Goal: Task Accomplishment & Management: Manage account settings

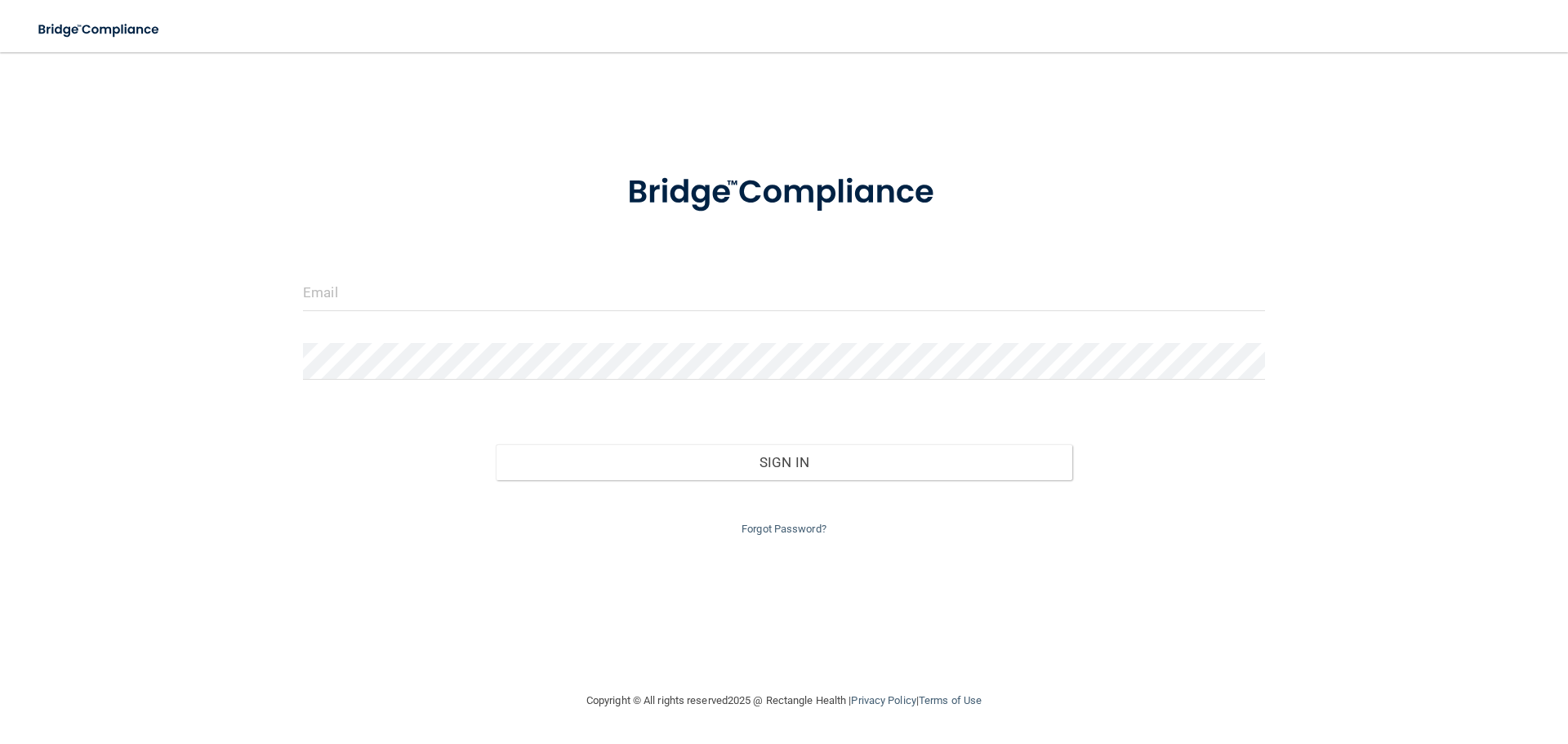
click at [503, 313] on div at bounding box center [784, 298] width 987 height 49
click at [428, 313] on div at bounding box center [784, 298] width 987 height 49
click at [385, 287] on input "email" at bounding box center [783, 293] width 962 height 37
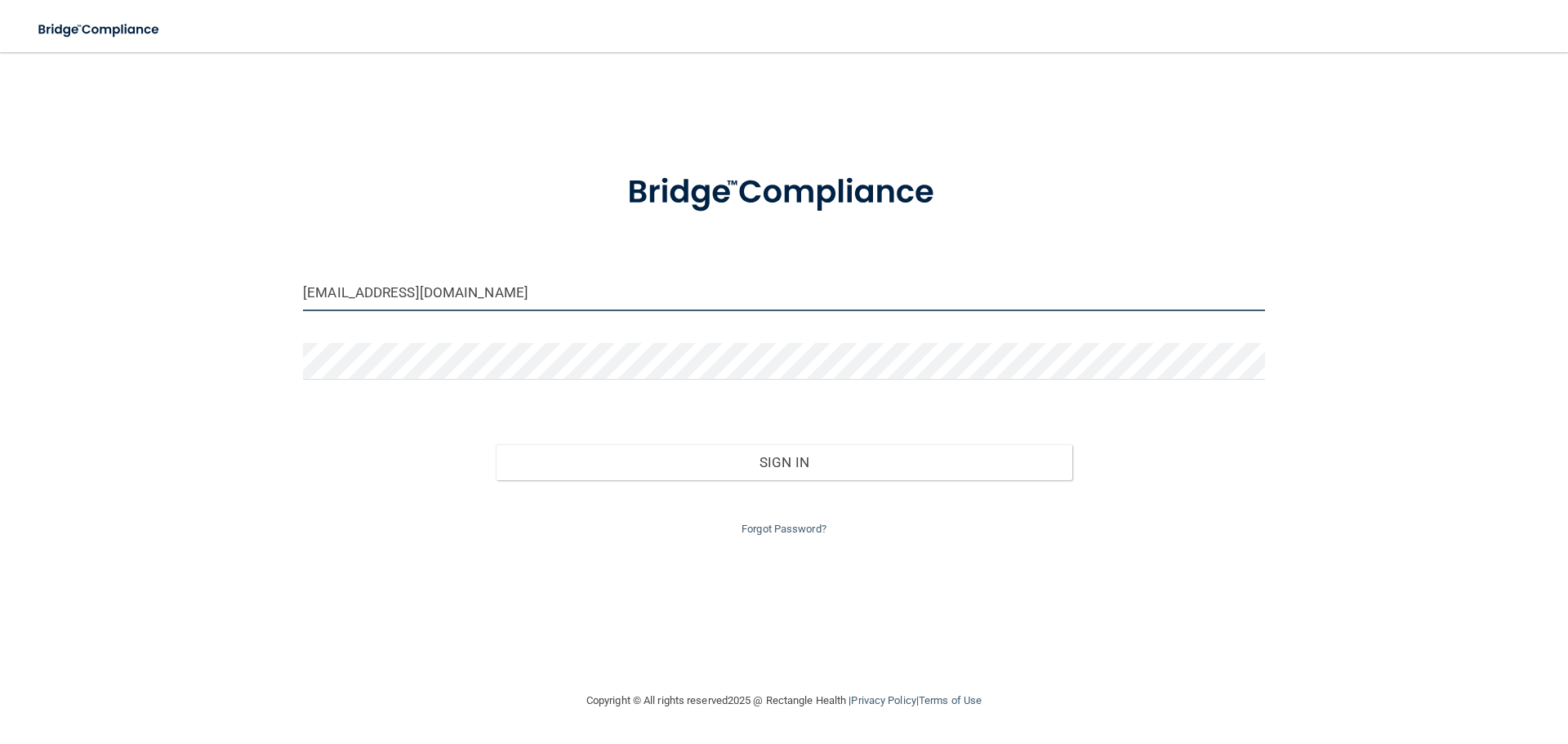
type input "[EMAIL_ADDRESS][DOMAIN_NAME]"
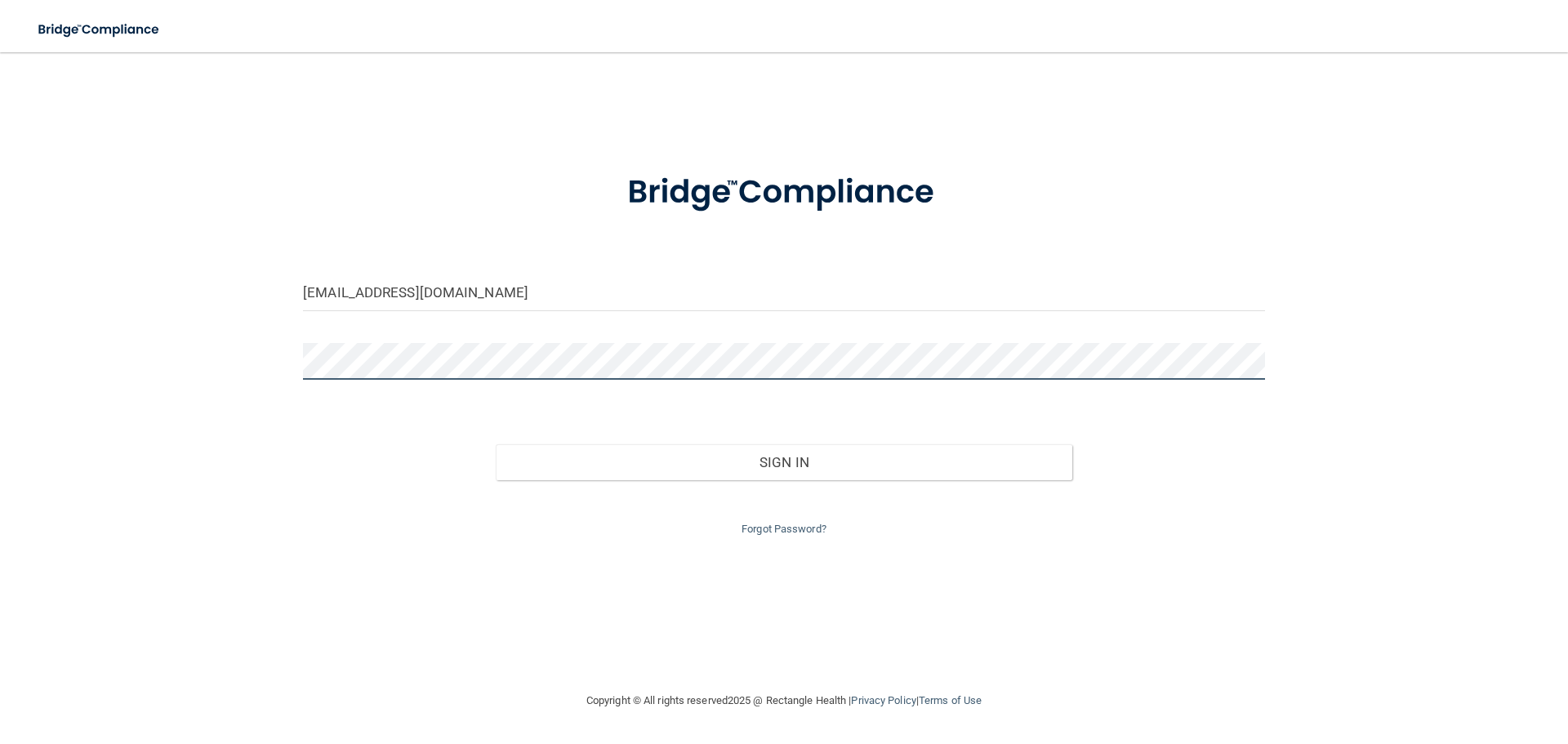
click at [496, 444] on button "Sign In" at bounding box center [784, 461] width 578 height 36
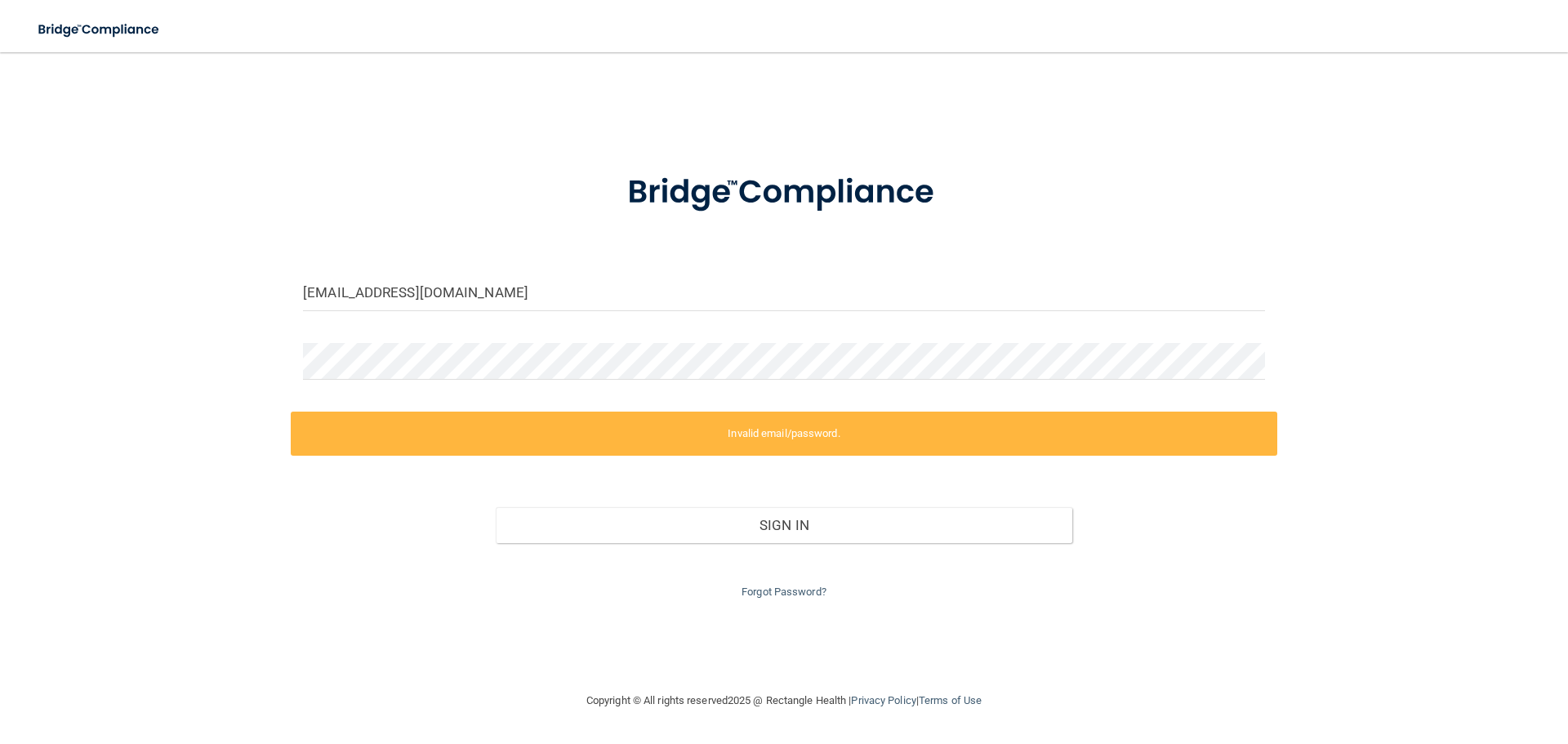
click at [811, 579] on div "Forgot Password?" at bounding box center [784, 572] width 987 height 59
click at [808, 585] on link "Forgot Password?" at bounding box center [784, 591] width 85 height 12
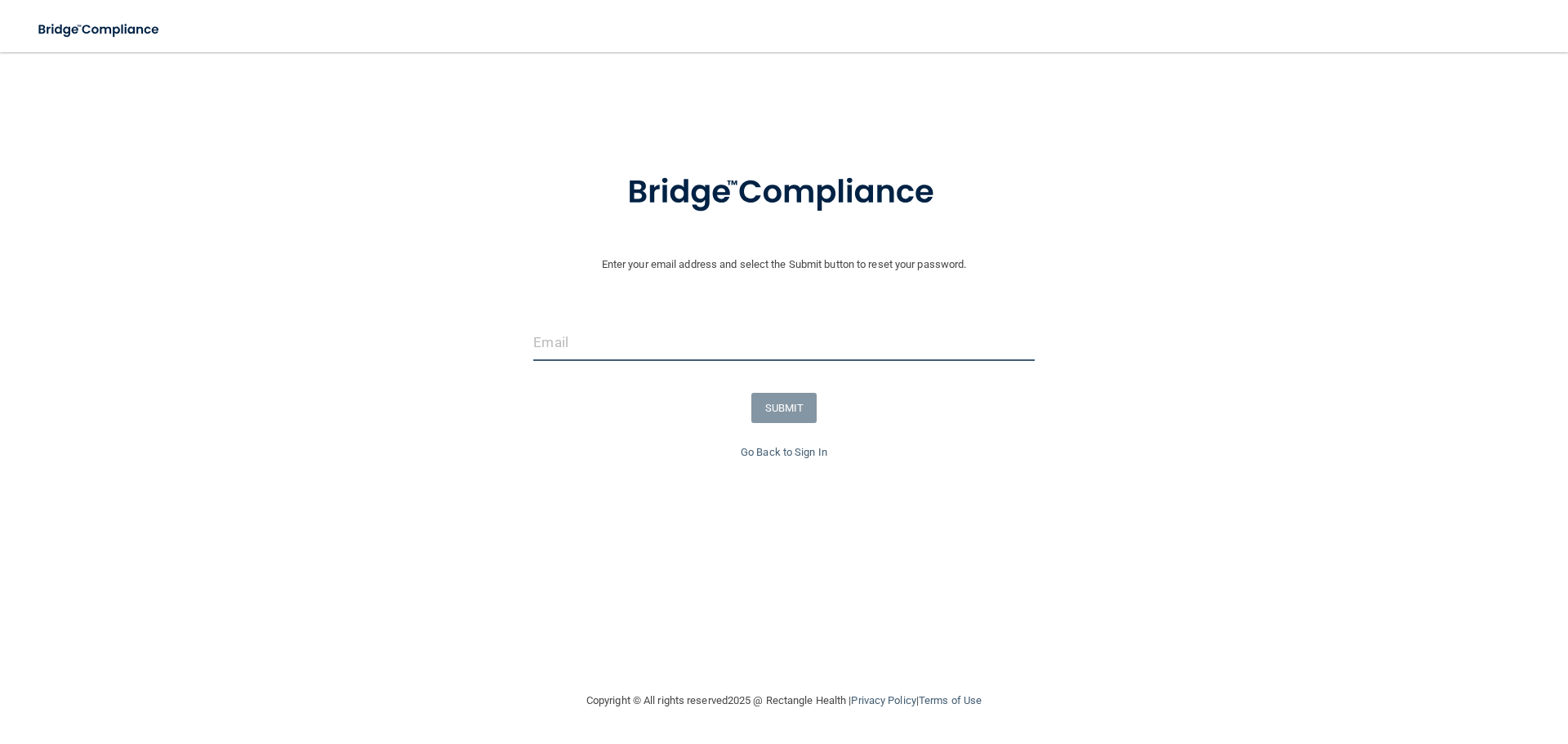
click at [594, 345] on input "email" at bounding box center [783, 342] width 500 height 37
type input "priscillas@noahproject.com"
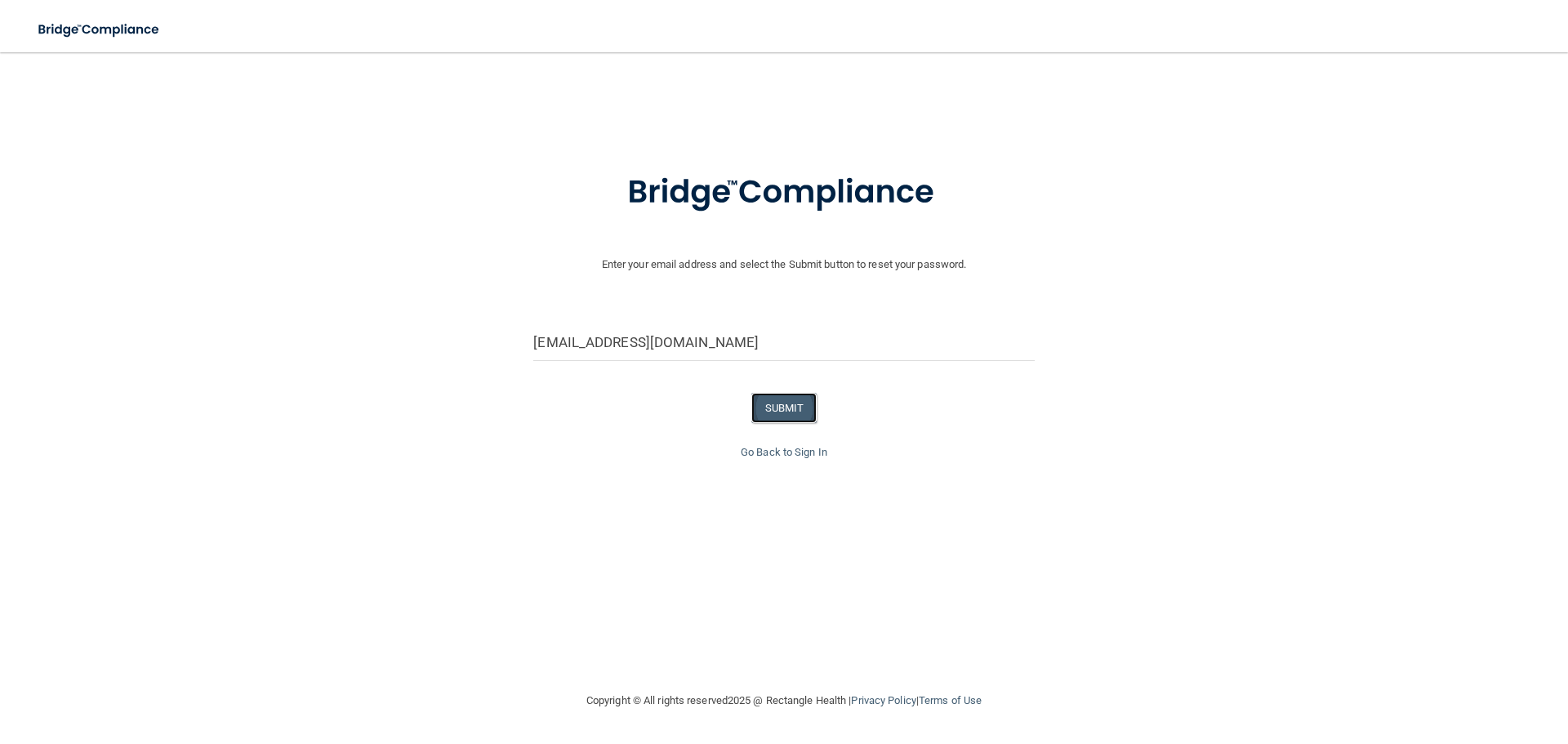
click at [800, 393] on button "SUBMIT" at bounding box center [785, 408] width 67 height 30
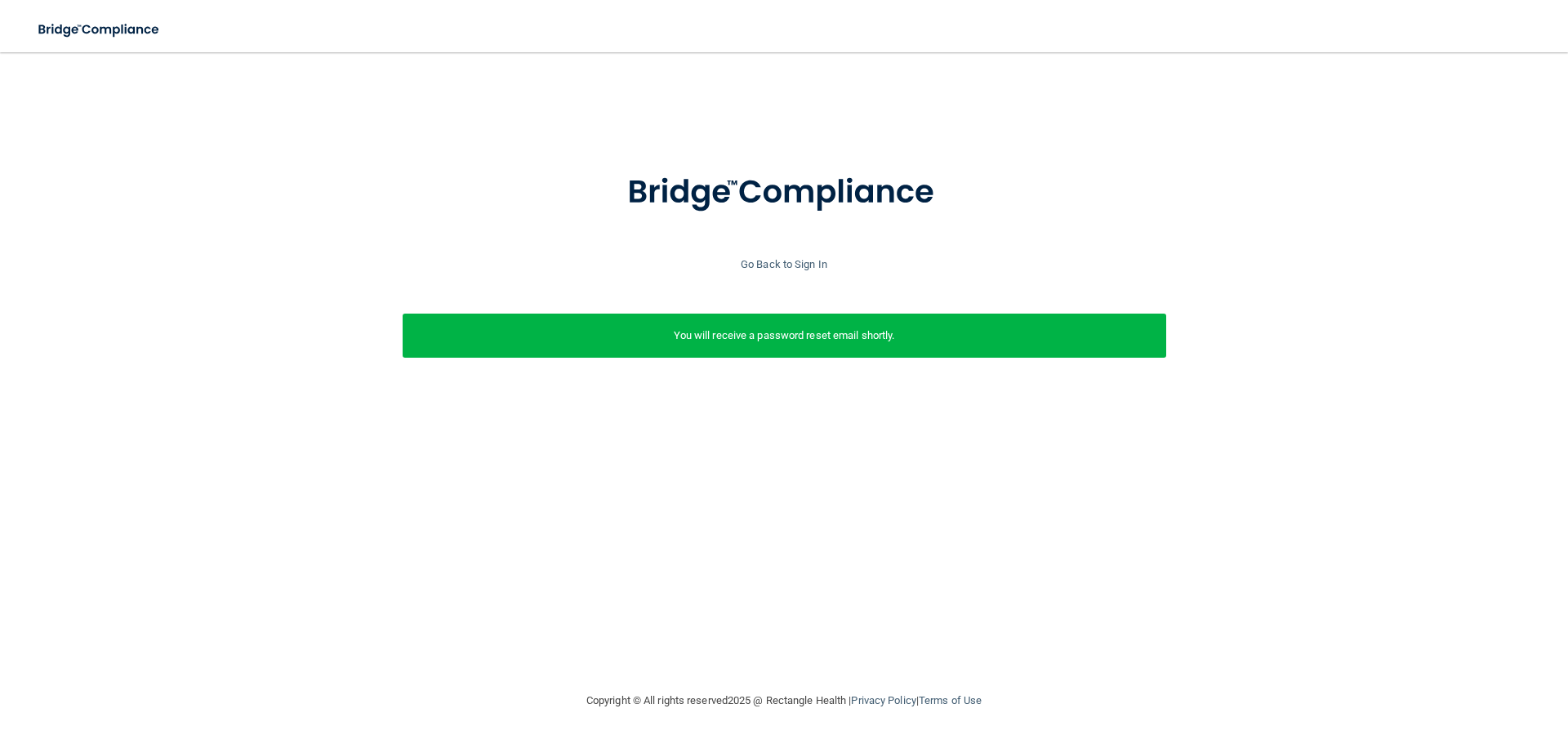
click at [756, 254] on div "Go Back to Sign In" at bounding box center [784, 264] width 1576 height 20
click at [769, 273] on div "Go Back to Sign In" at bounding box center [784, 264] width 1576 height 20
click at [766, 262] on link "Go Back to Sign In" at bounding box center [784, 264] width 86 height 12
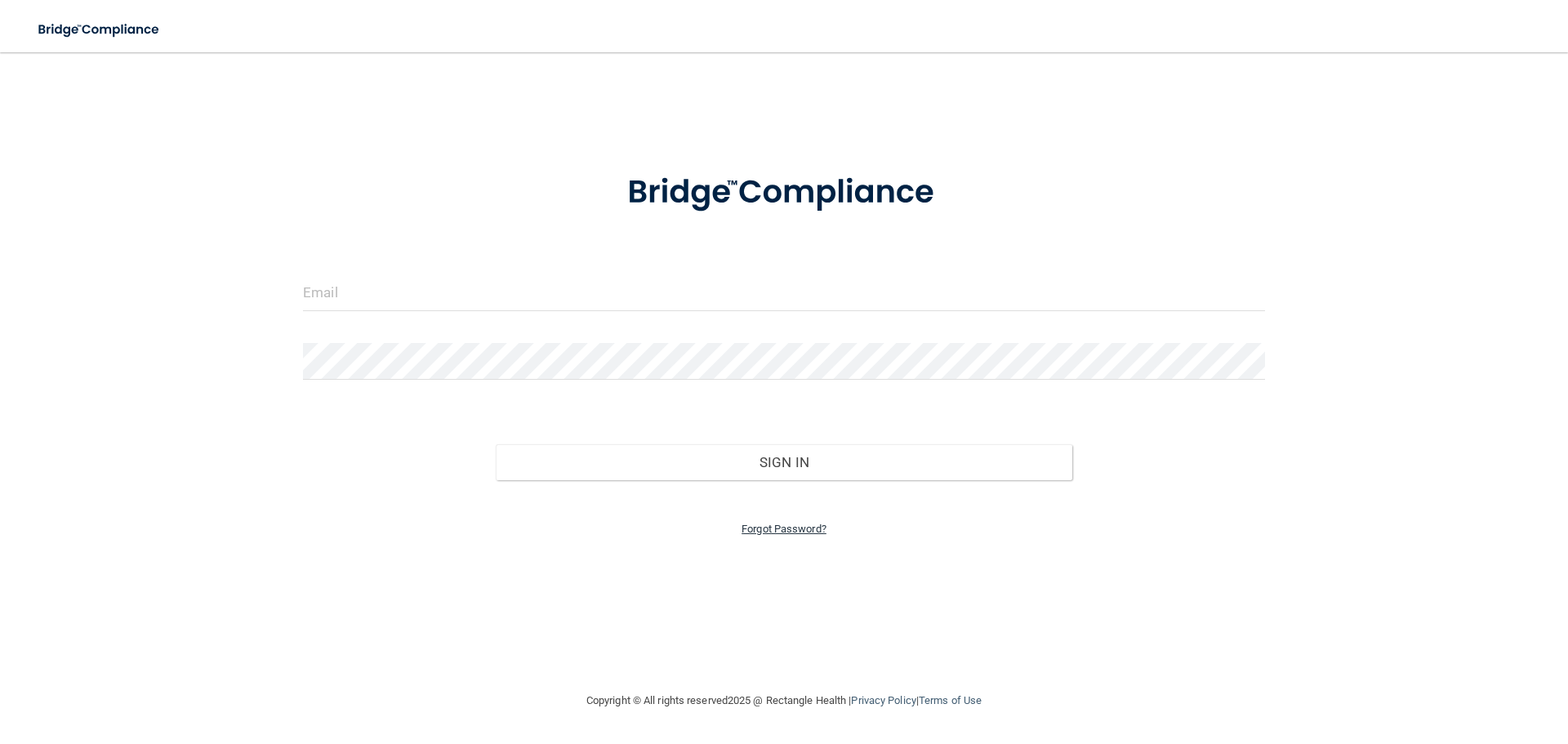
click at [774, 531] on link "Forgot Password?" at bounding box center [784, 529] width 85 height 12
click at [577, 343] on input "email" at bounding box center [783, 342] width 500 height 37
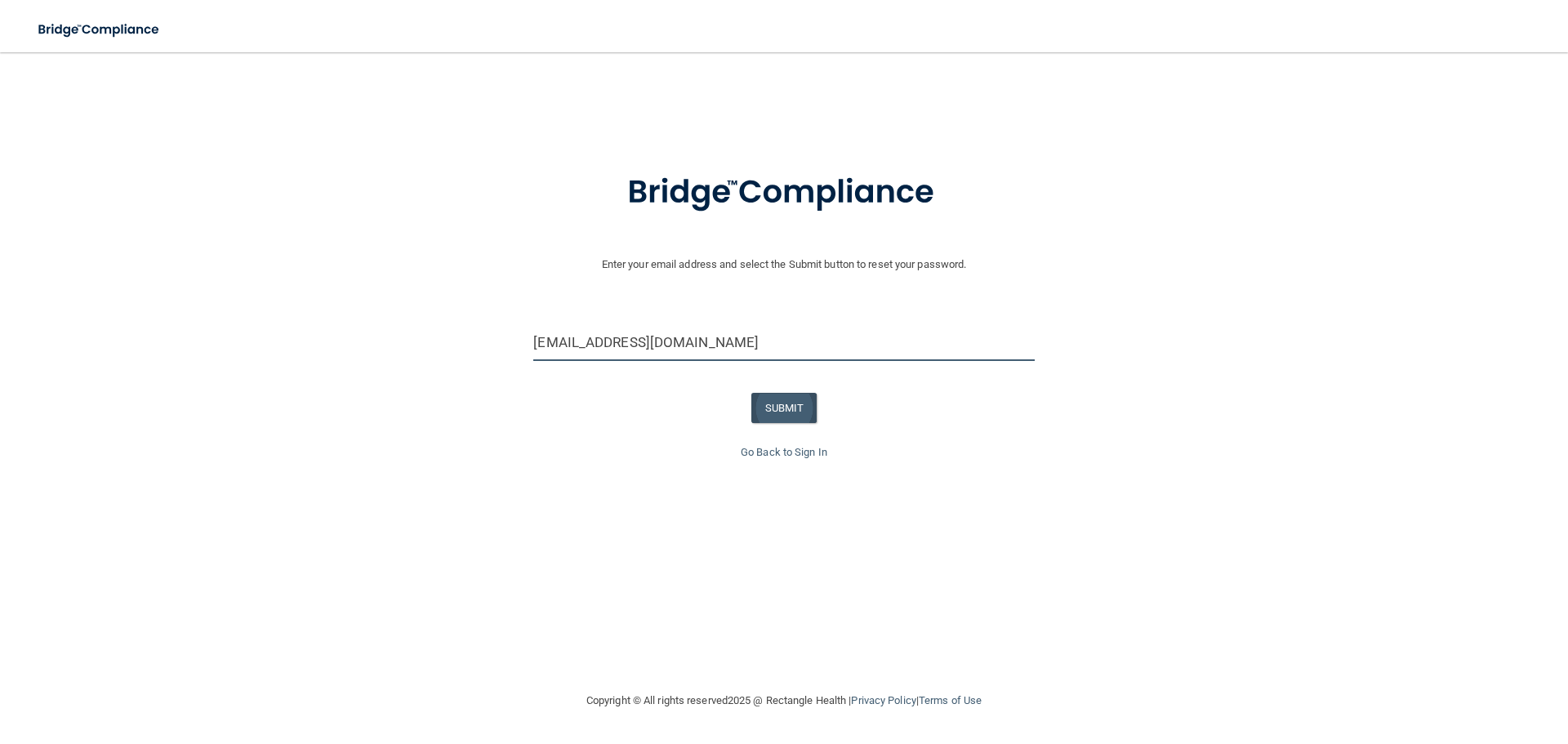
type input "[EMAIL_ADDRESS][DOMAIN_NAME]"
click at [802, 409] on button "SUBMIT" at bounding box center [785, 408] width 67 height 30
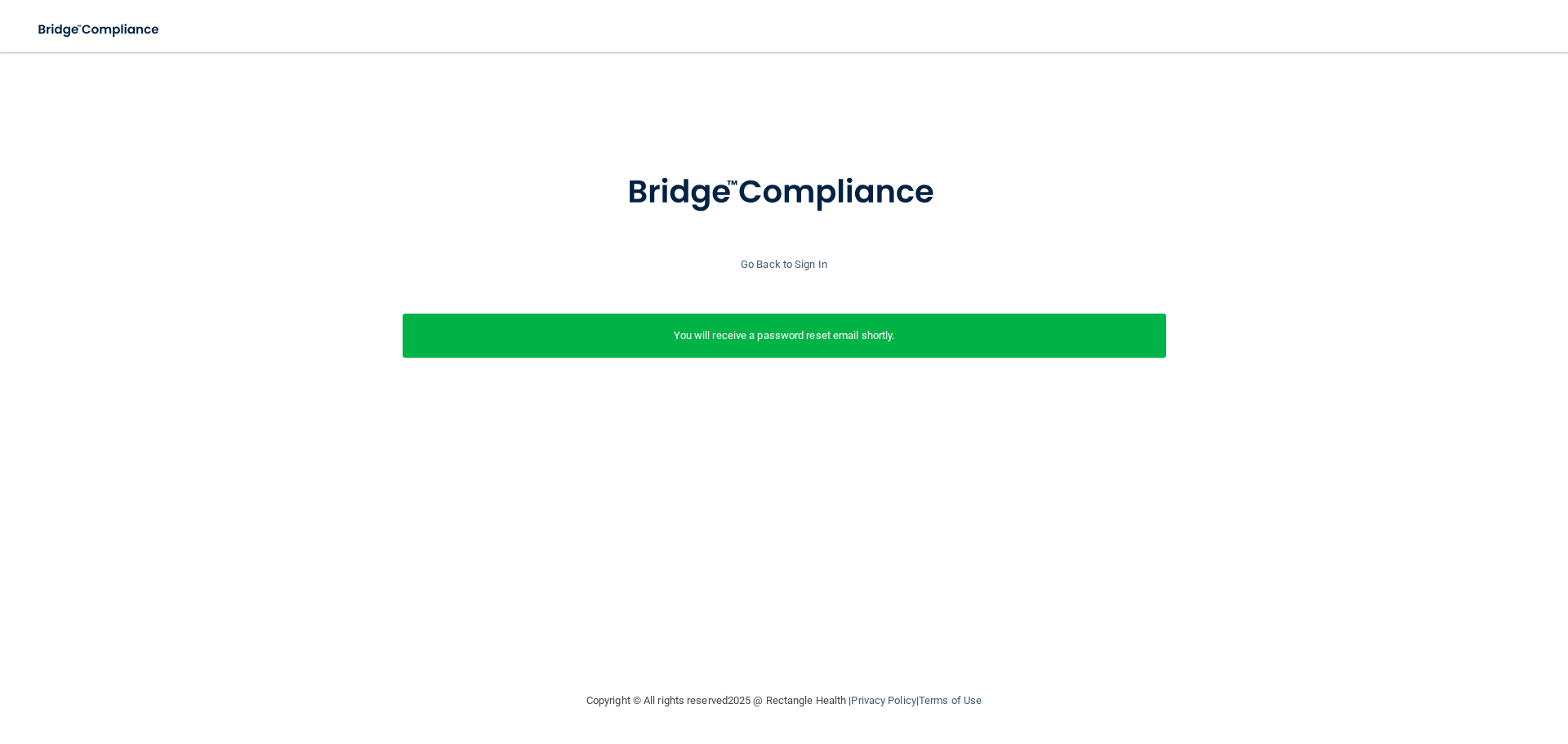
drag, startPoint x: 784, startPoint y: 260, endPoint x: 787, endPoint y: 94, distance: 166.0
click at [782, 251] on div "Enter your email address and select the Submit button to reset your password. p…" at bounding box center [784, 283] width 1551 height 265
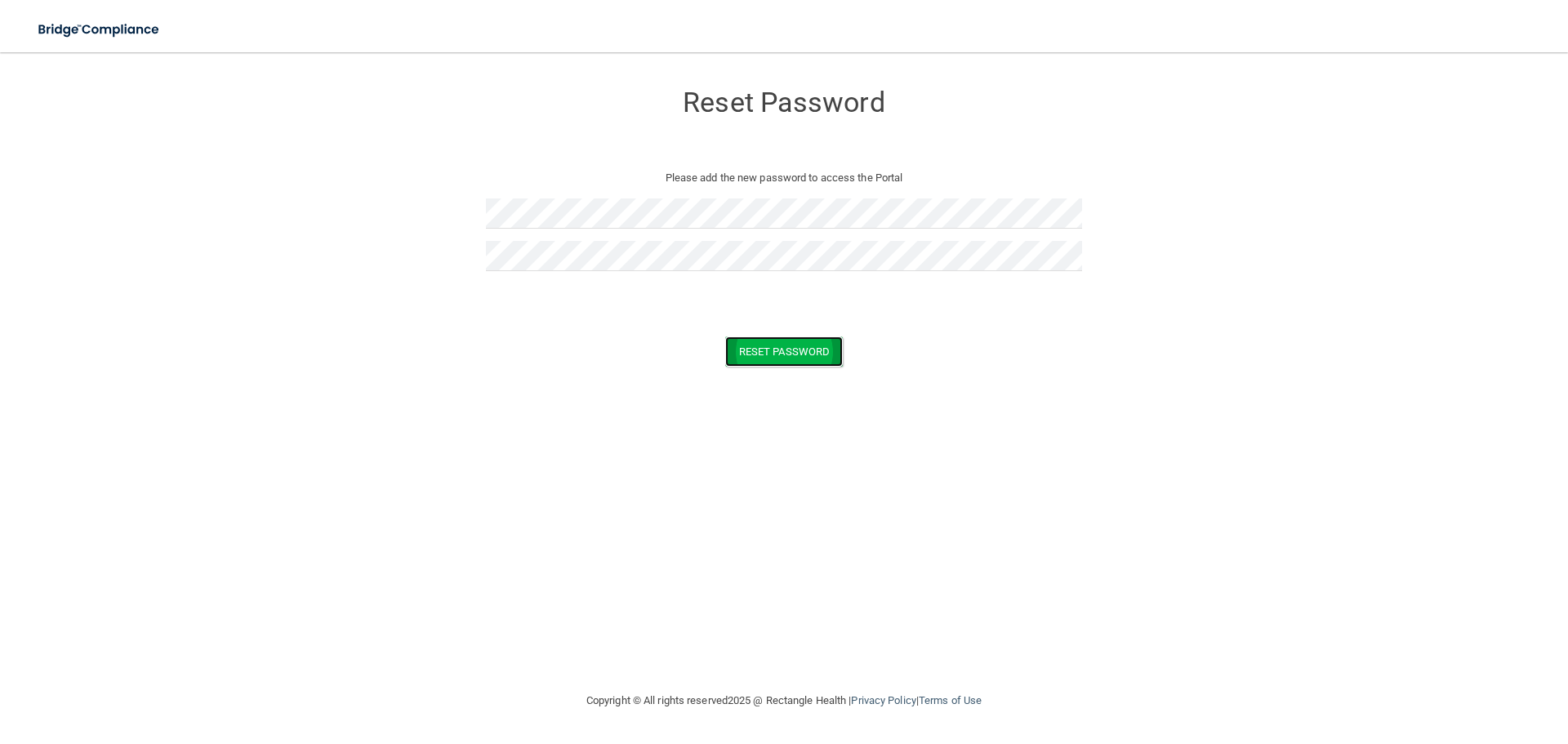
click at [786, 352] on button "Reset Password" at bounding box center [783, 352] width 117 height 30
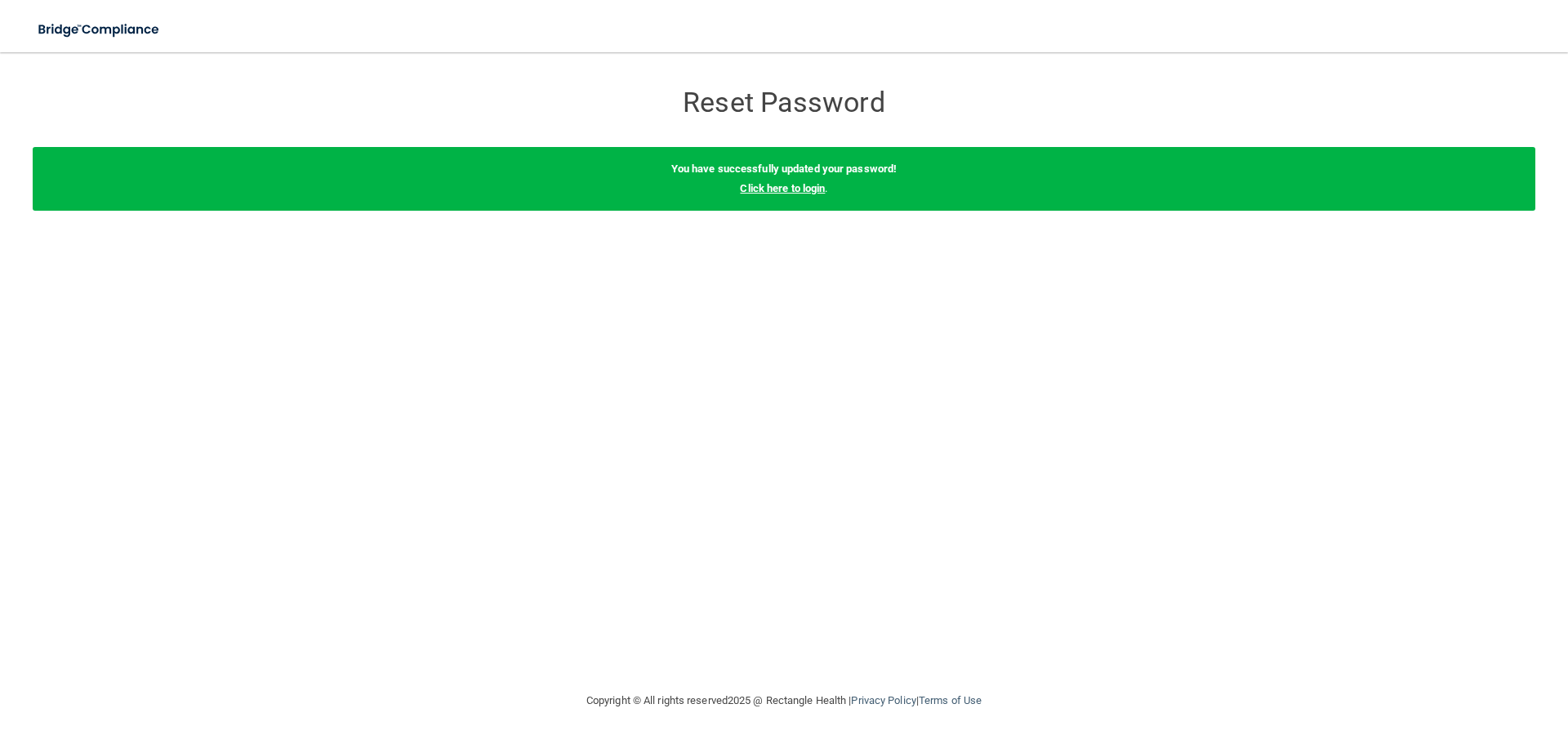
click at [764, 182] on link "Click here to login" at bounding box center [782, 188] width 85 height 12
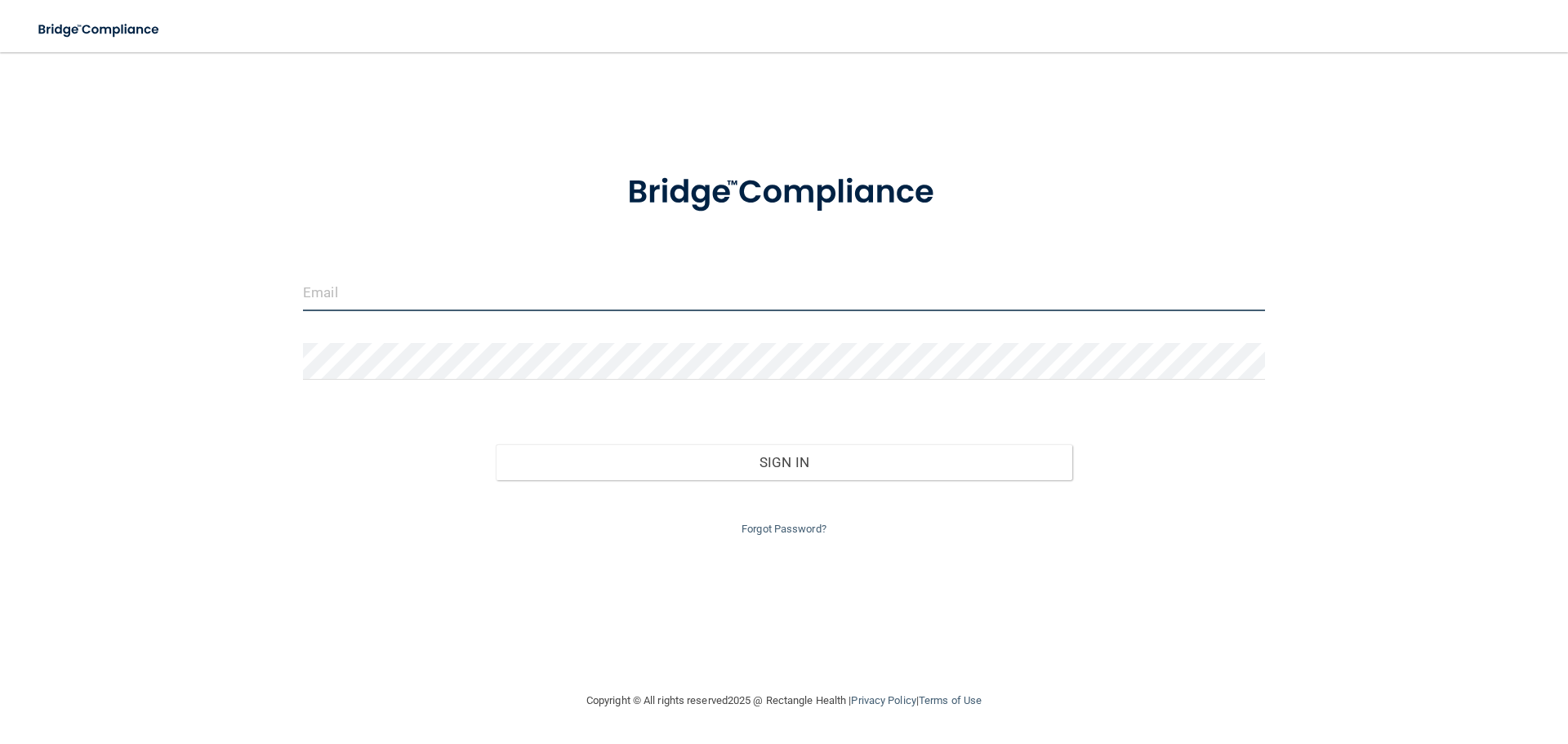
click at [391, 282] on input "email" at bounding box center [783, 293] width 962 height 37
type input "[EMAIL_ADDRESS][DOMAIN_NAME]"
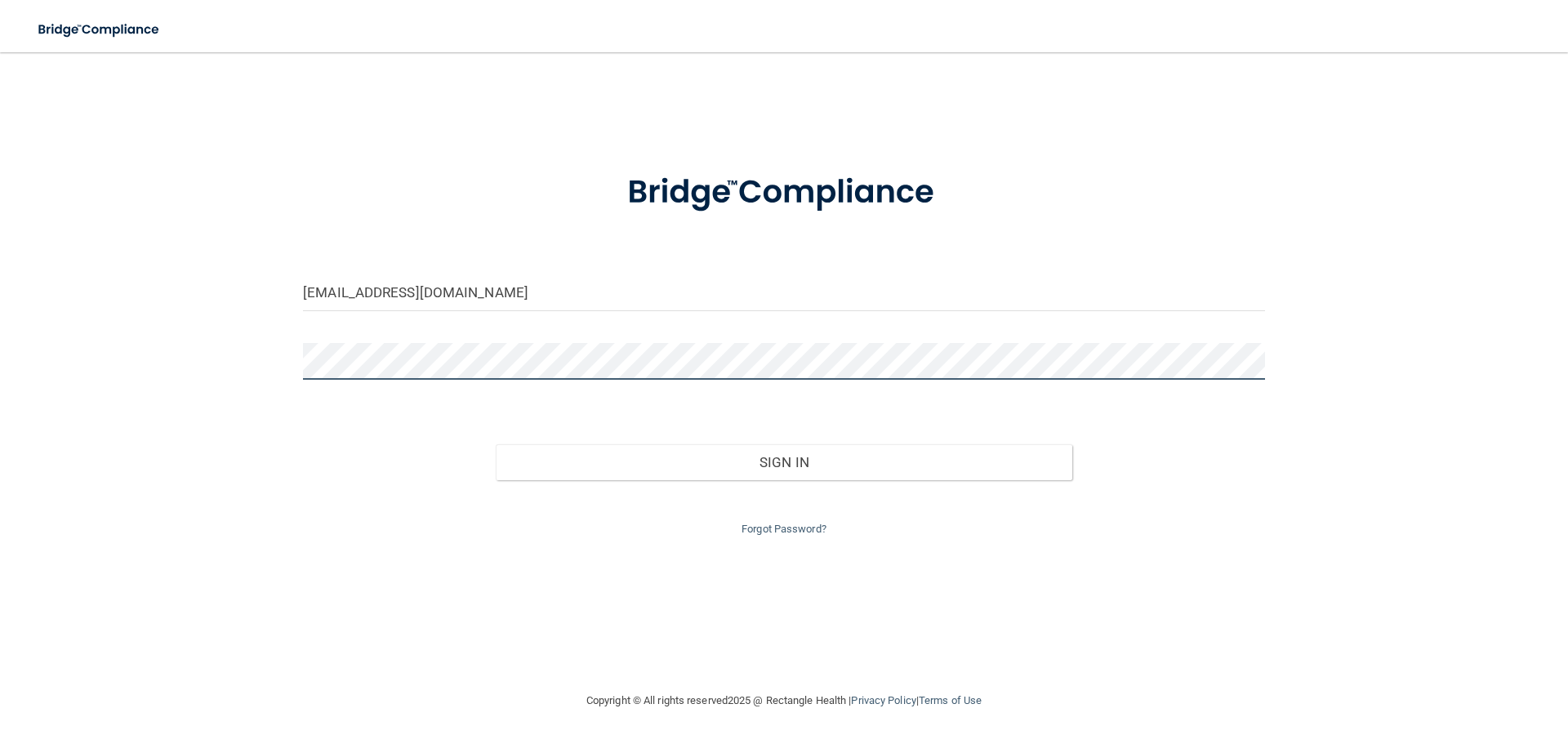
click at [496, 444] on button "Sign In" at bounding box center [784, 461] width 578 height 36
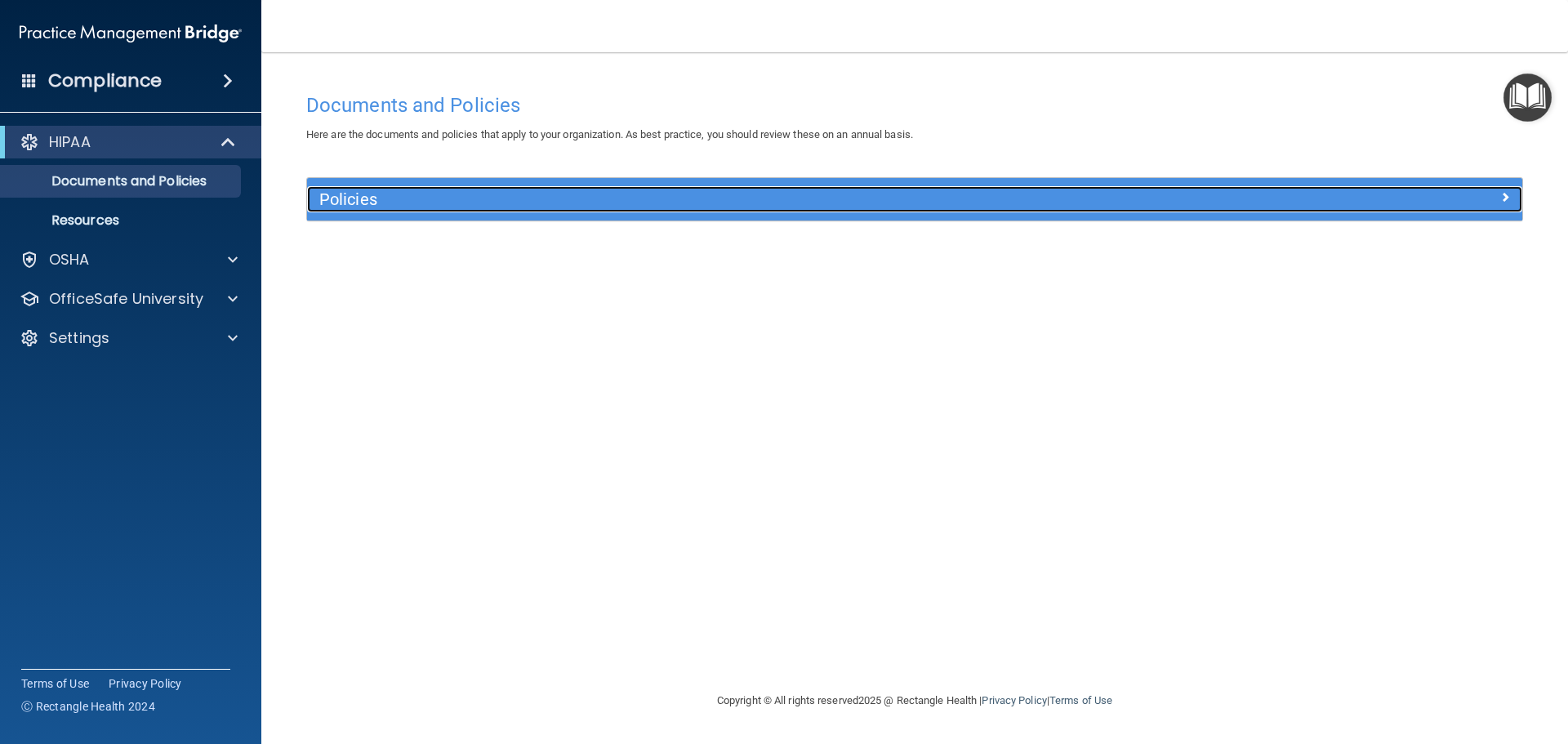
click at [350, 202] on h5 "Policies" at bounding box center [762, 200] width 887 height 18
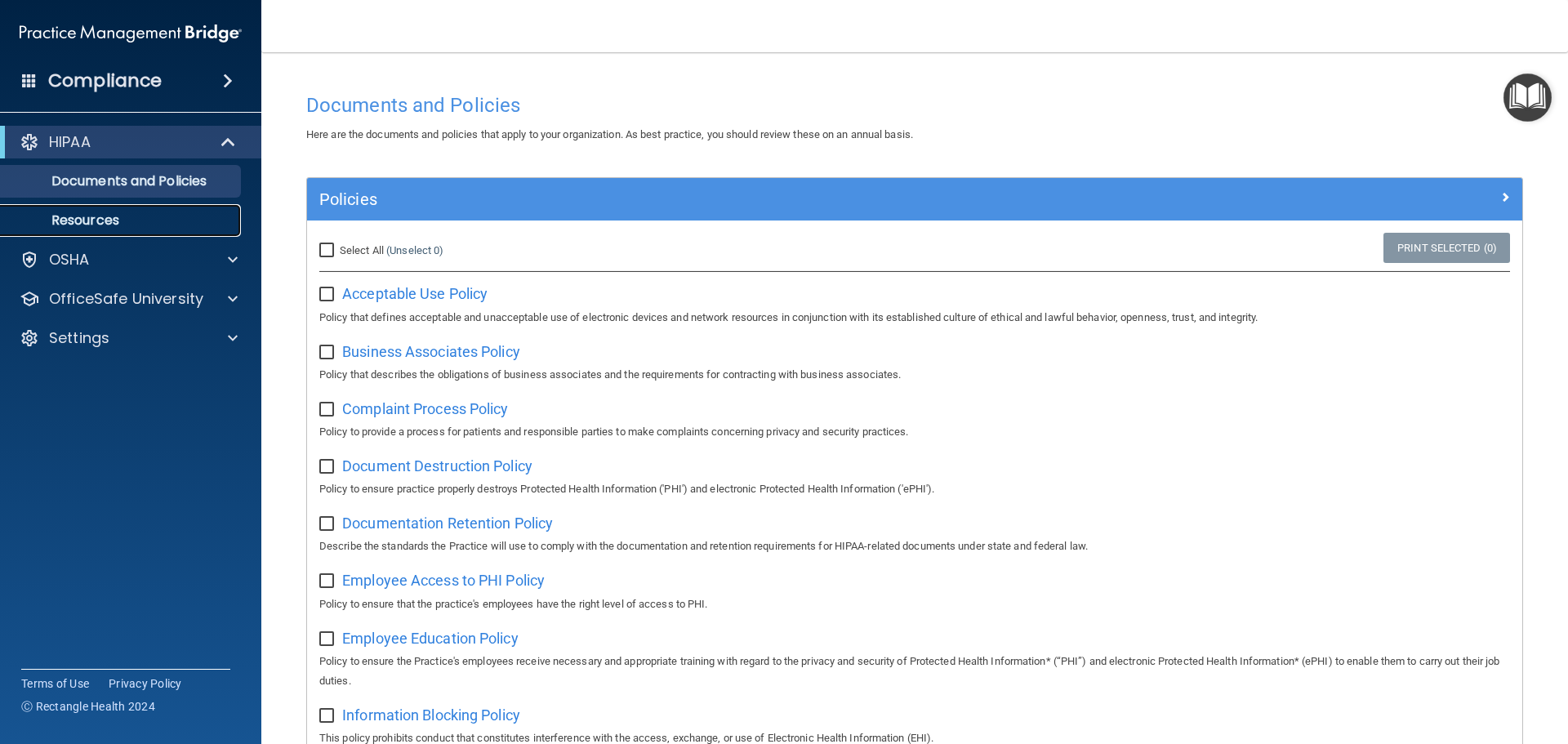
click at [107, 217] on p "Resources" at bounding box center [122, 220] width 223 height 17
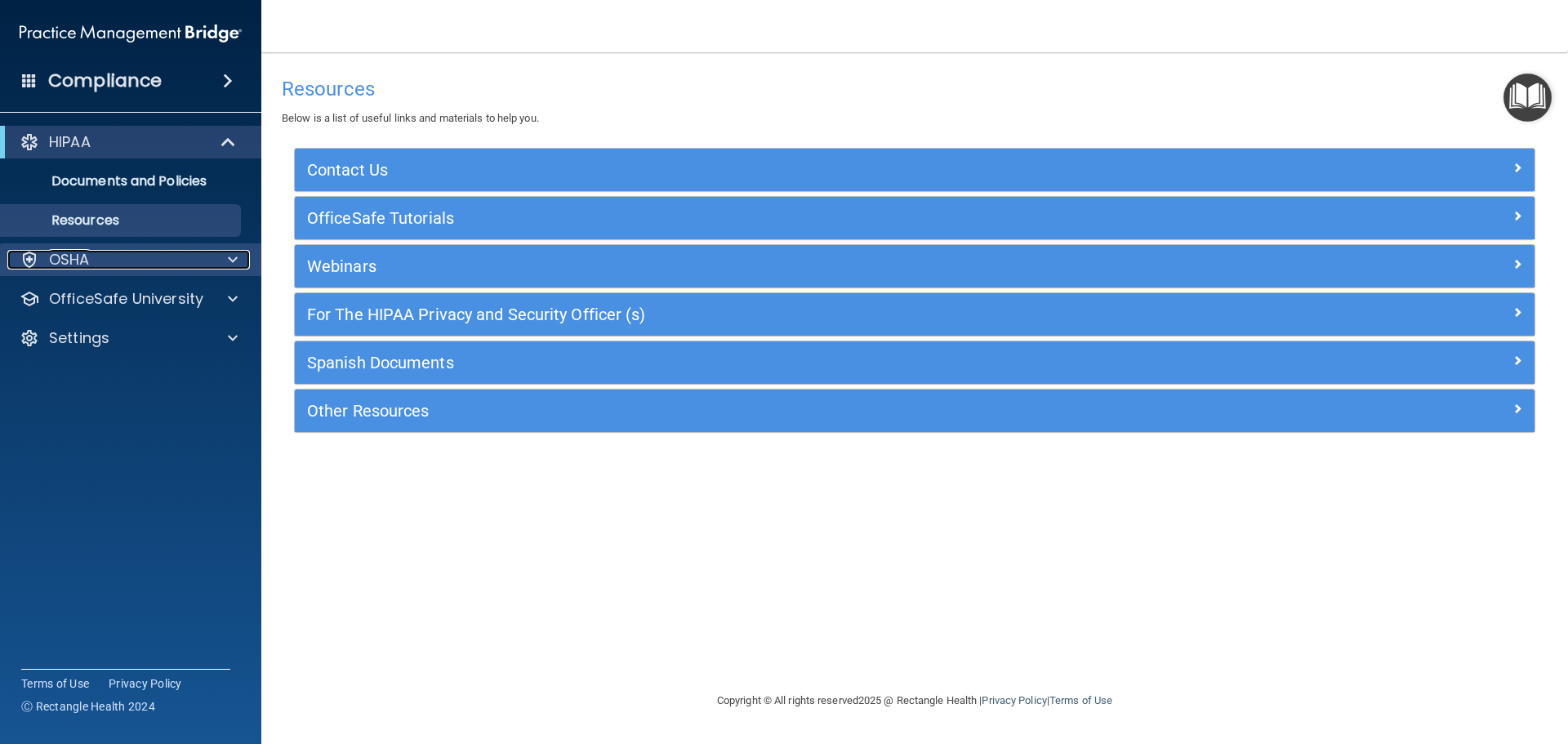
click at [115, 260] on div "OSHA" at bounding box center [109, 260] width 203 height 20
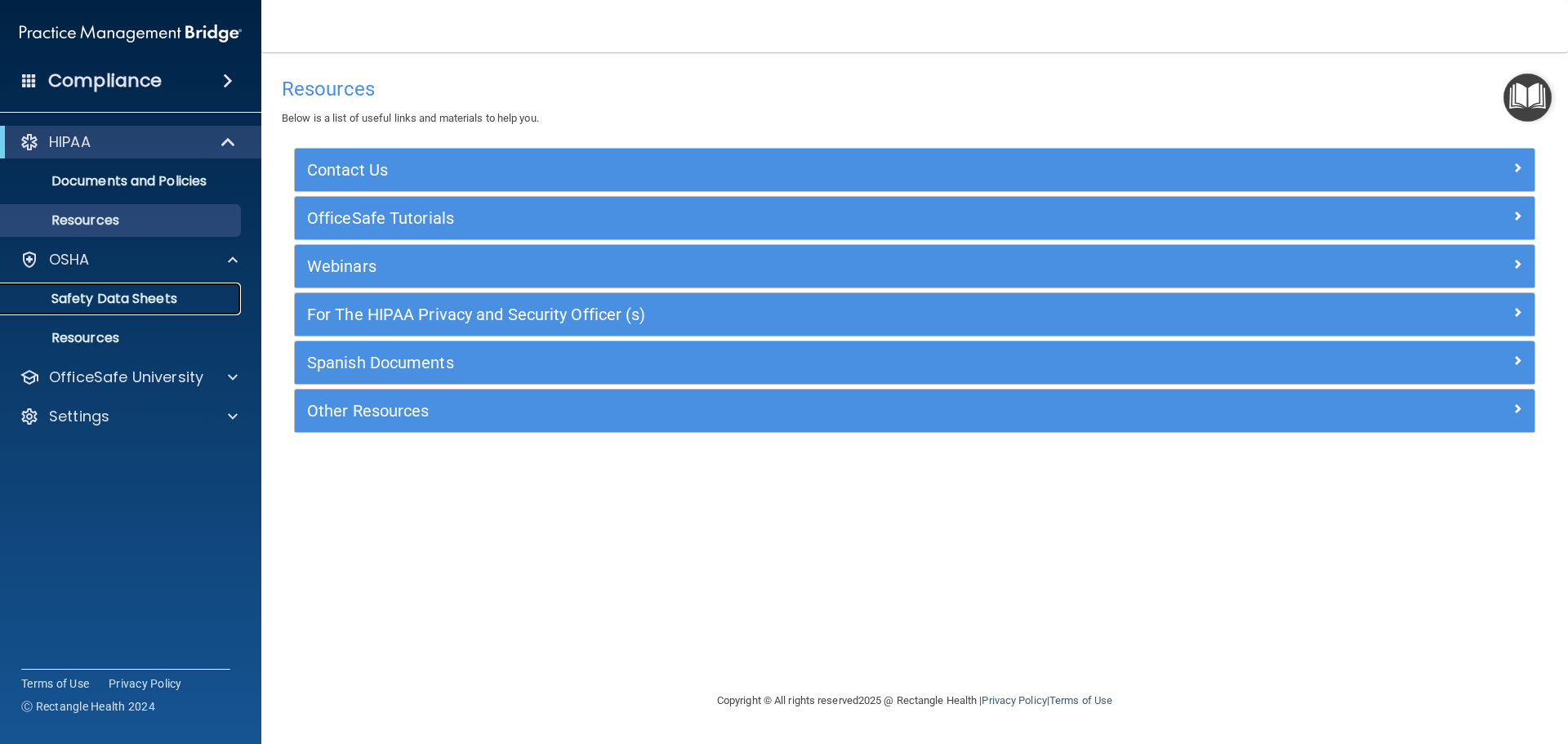
click at [134, 303] on p "Safety Data Sheets" at bounding box center [122, 299] width 223 height 17
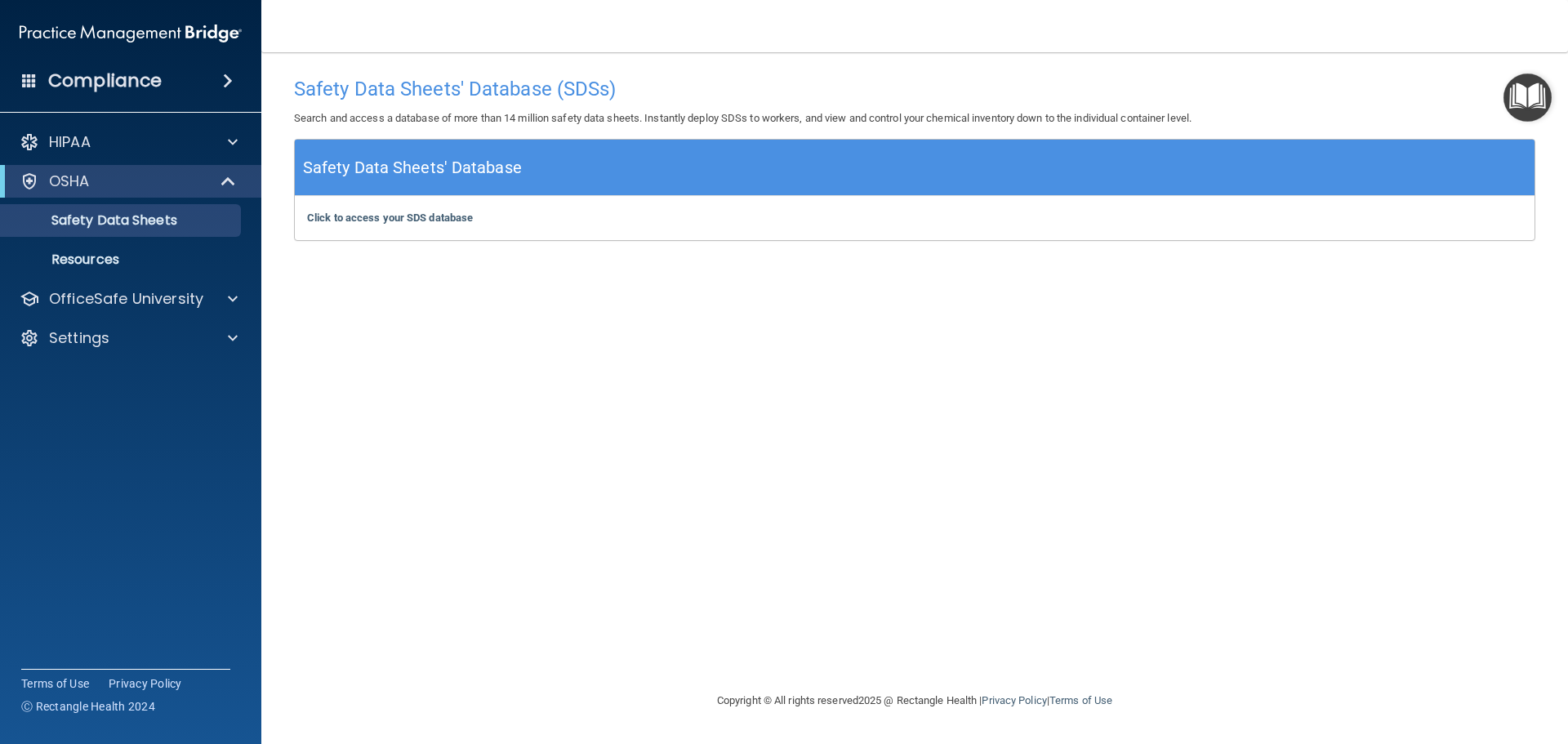
click at [205, 91] on div "Compliance" at bounding box center [131, 81] width 261 height 36
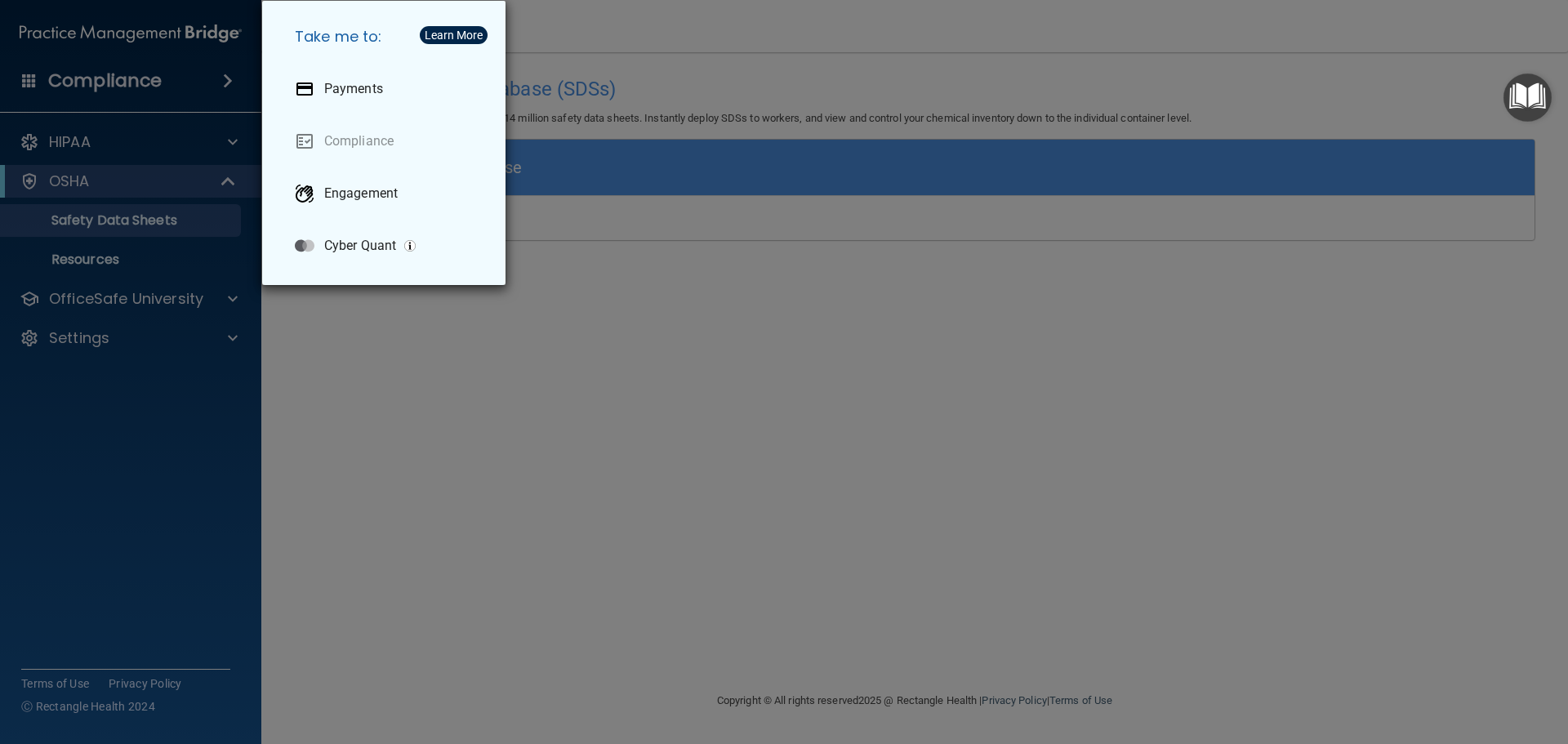
click at [668, 54] on div "Take me to: Payments Compliance Engagement Cyber Quant" at bounding box center [784, 372] width 1568 height 744
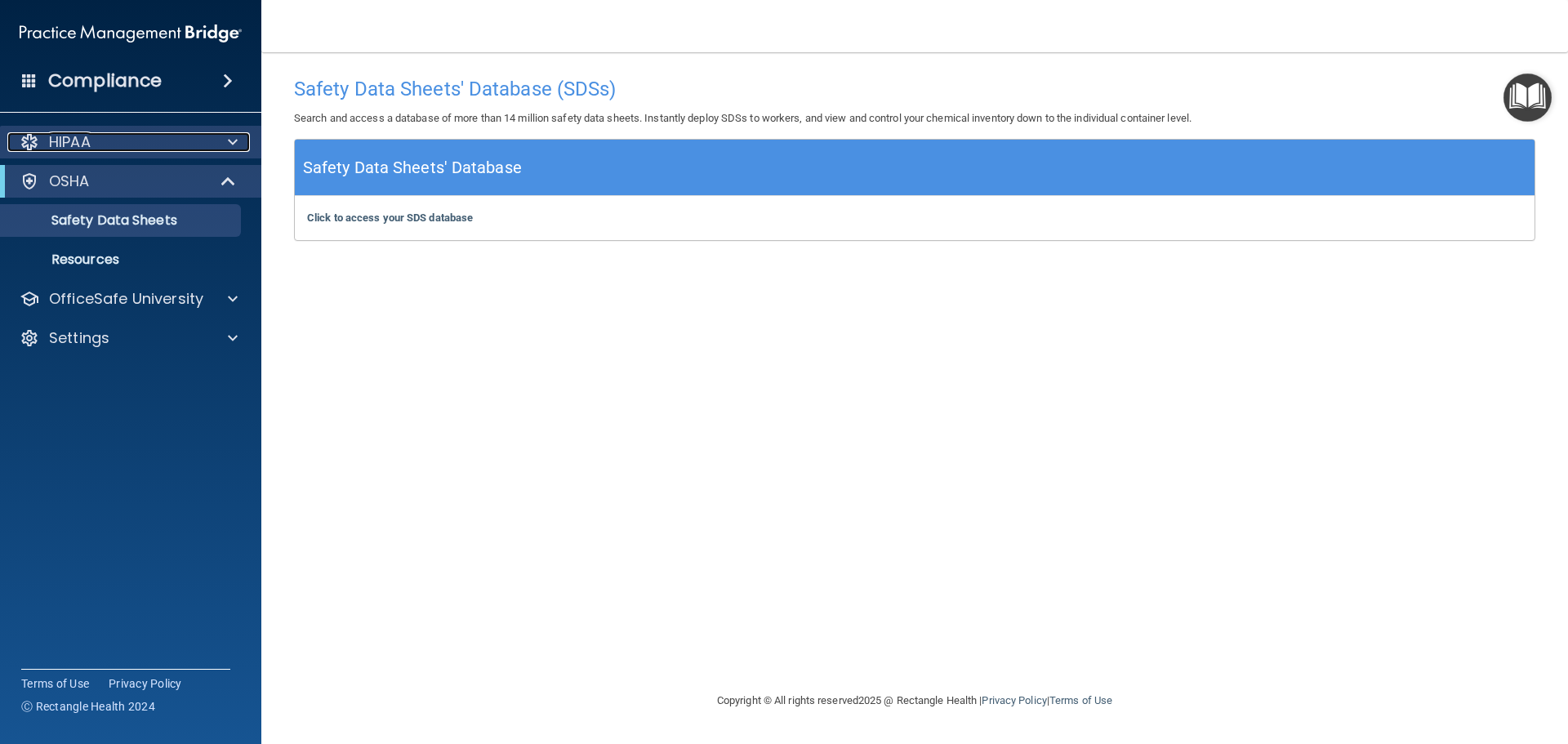
click at [88, 145] on p "HIPAA" at bounding box center [70, 142] width 42 height 20
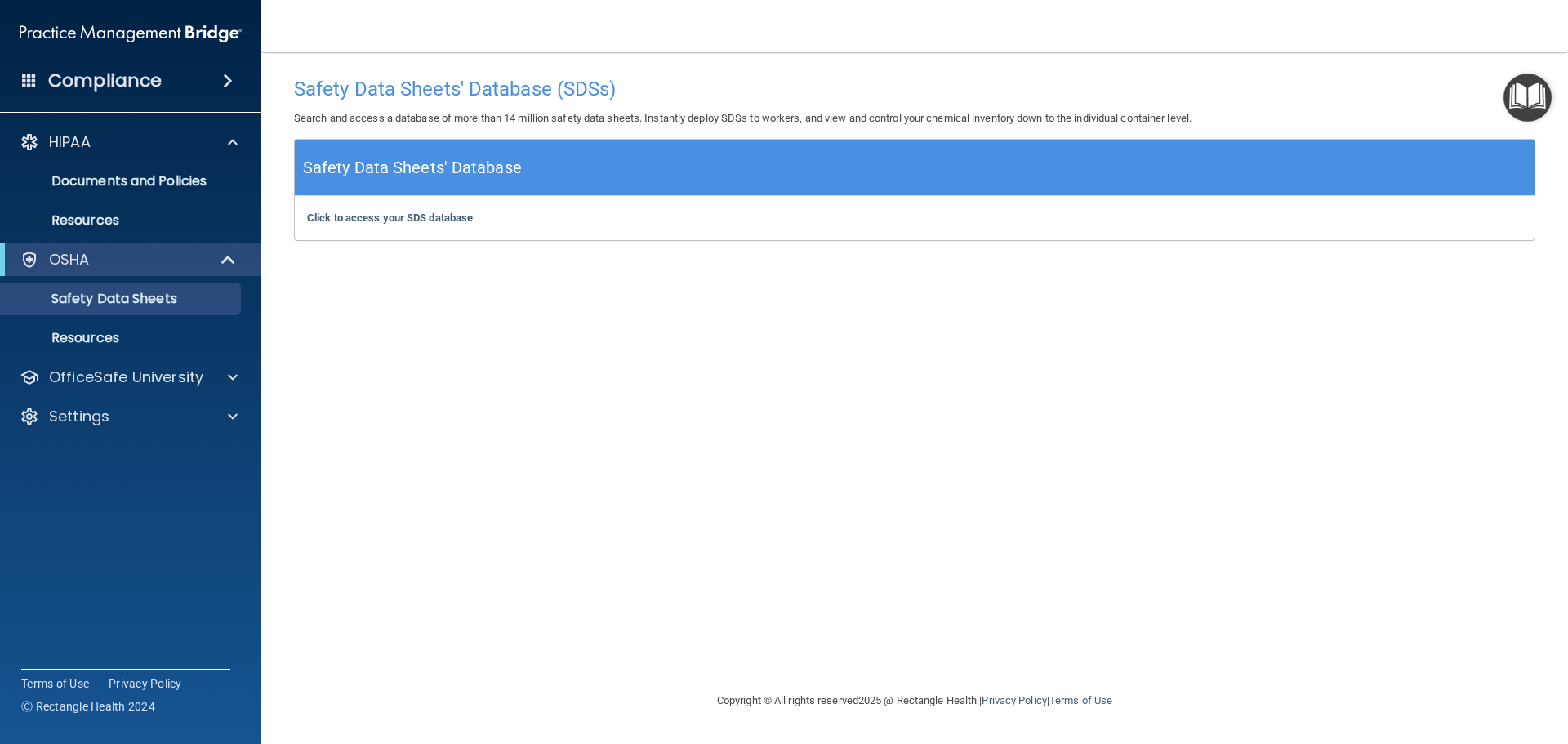
click at [1519, 91] on img "Open Resource Center" at bounding box center [1528, 97] width 48 height 48
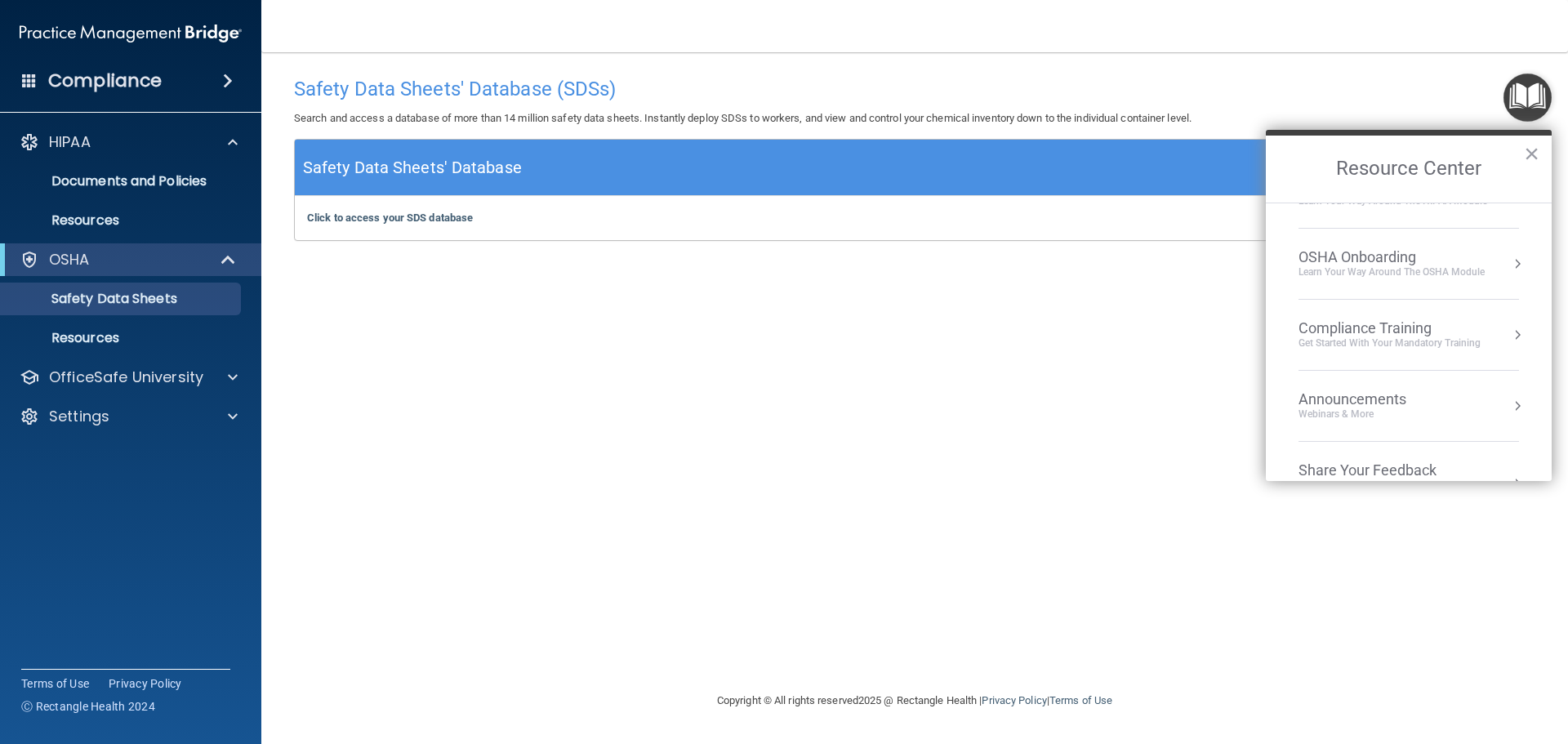
scroll to position [91, 0]
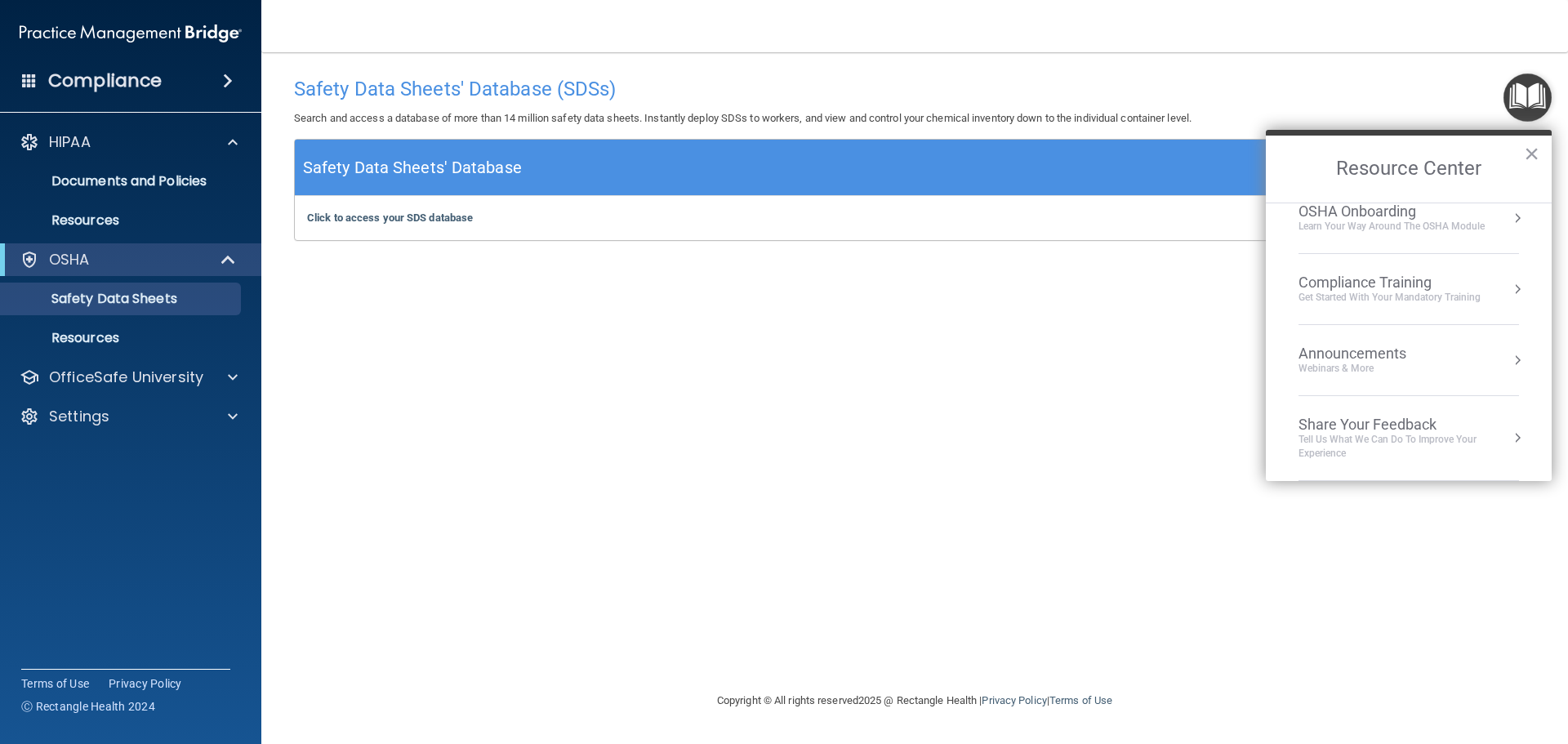
click at [1403, 273] on div "Compliance Training" at bounding box center [1389, 283] width 182 height 18
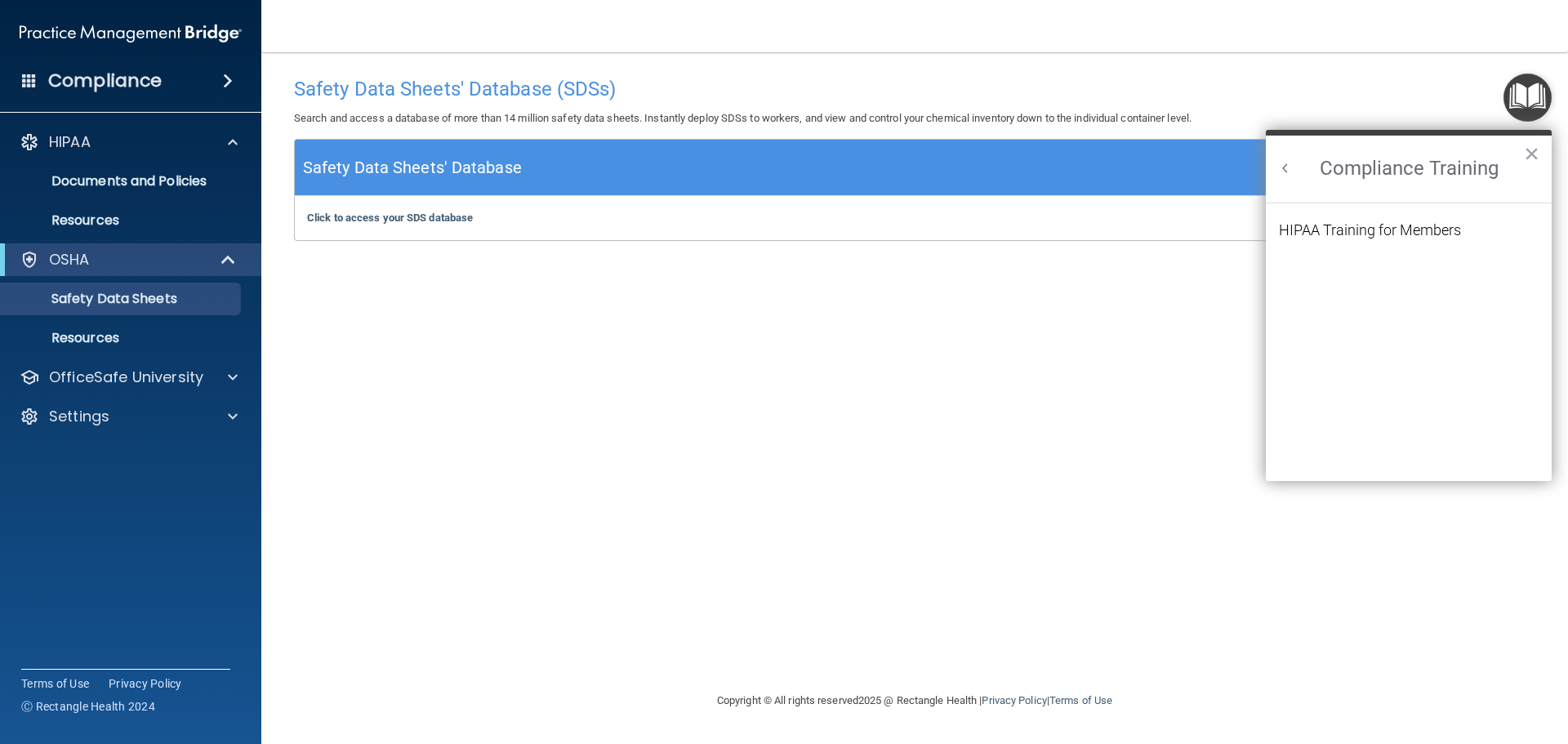
scroll to position [0, 0]
click at [1390, 231] on div "HIPAA Training for Members" at bounding box center [1369, 230] width 182 height 15
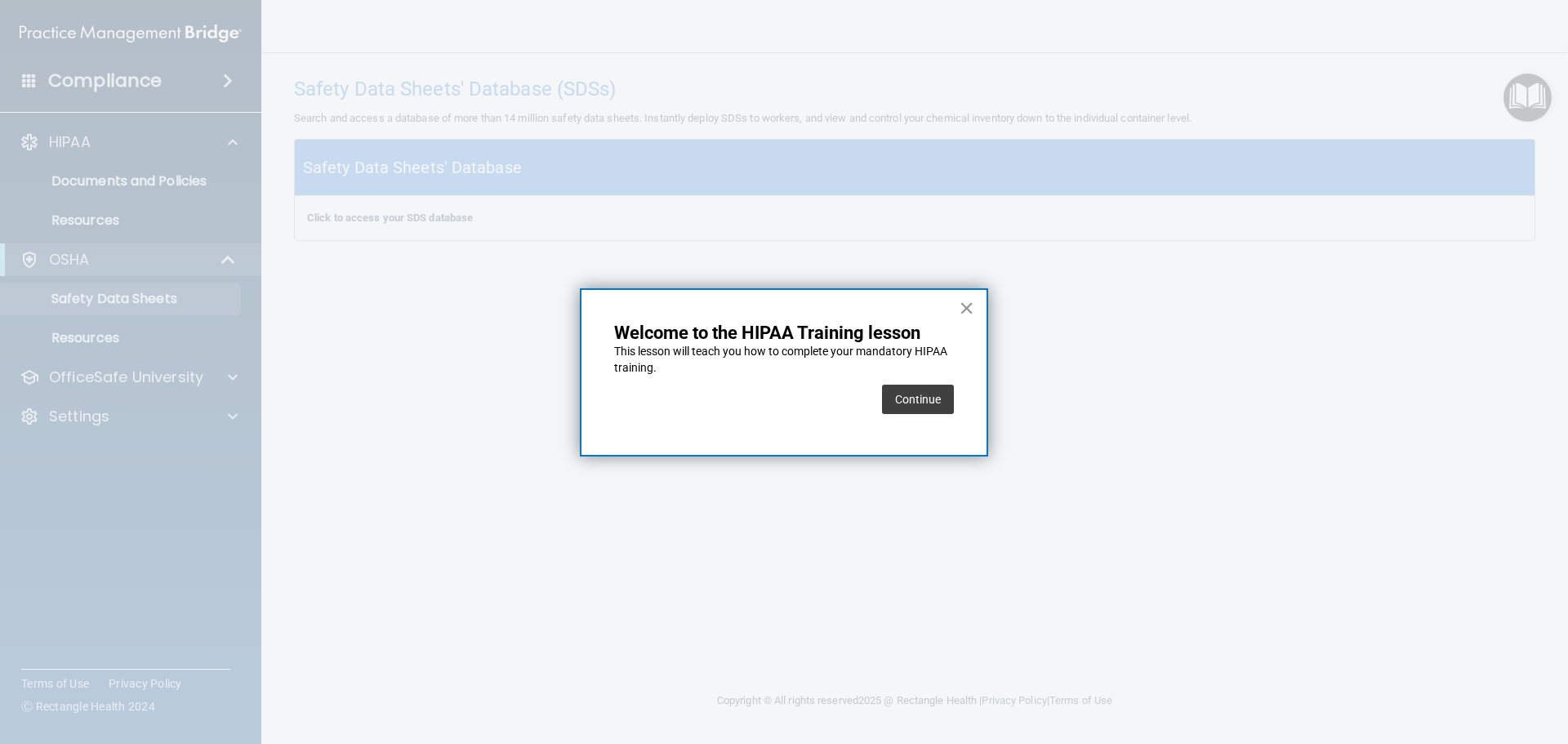
click at [967, 309] on button "×" at bounding box center [966, 308] width 16 height 26
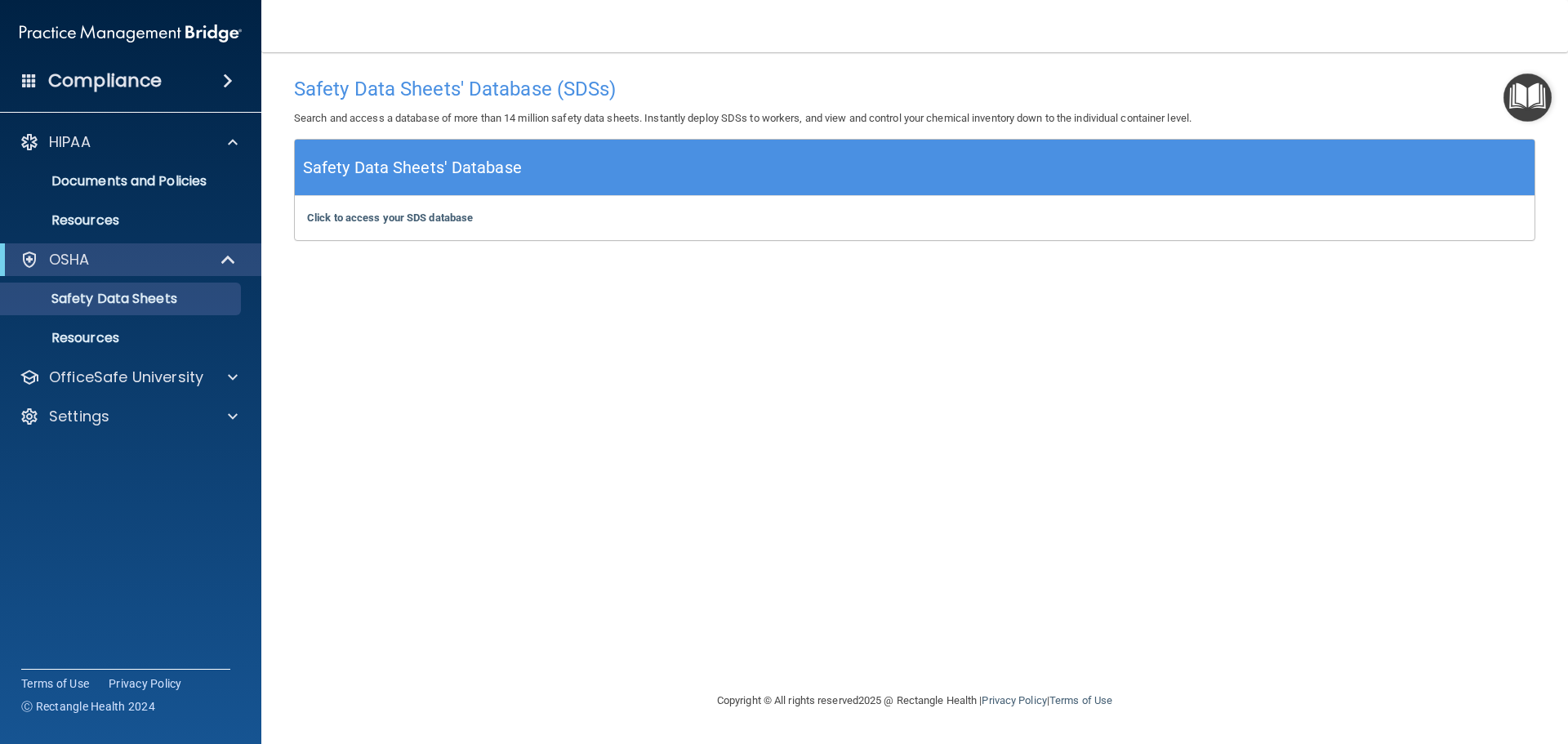
click at [80, 33] on img at bounding box center [131, 33] width 222 height 32
click at [215, 32] on img at bounding box center [131, 33] width 222 height 32
click at [1211, 278] on div "Safety Data Sheets' Database (SDSs) Search and access a database of more than 1…" at bounding box center [915, 372] width 1241 height 606
click at [107, 92] on h4 "Compliance" at bounding box center [105, 81] width 114 height 23
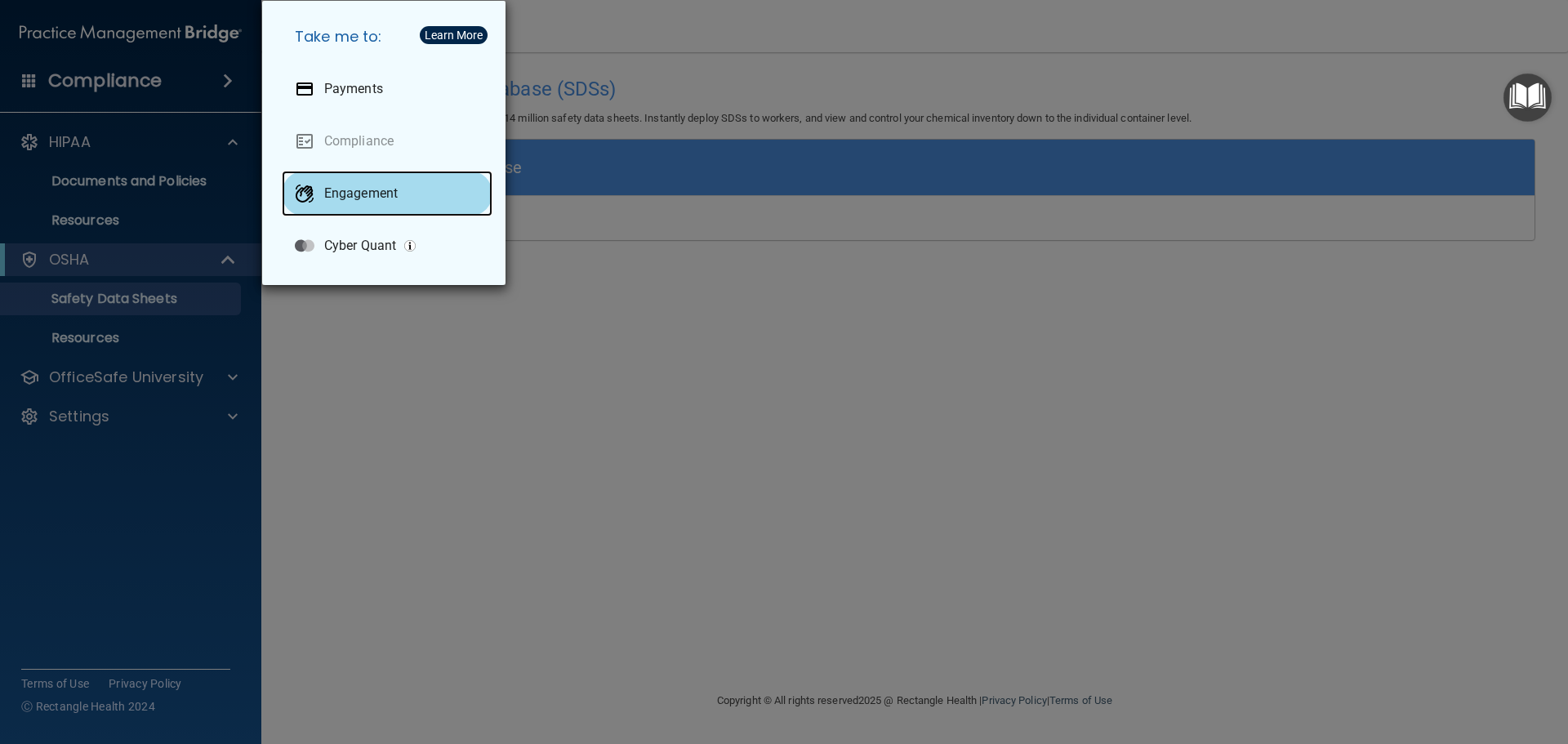
click at [373, 189] on p "Engagement" at bounding box center [361, 194] width 73 height 17
